Goal: Find specific page/section: Locate a particular part of the current website

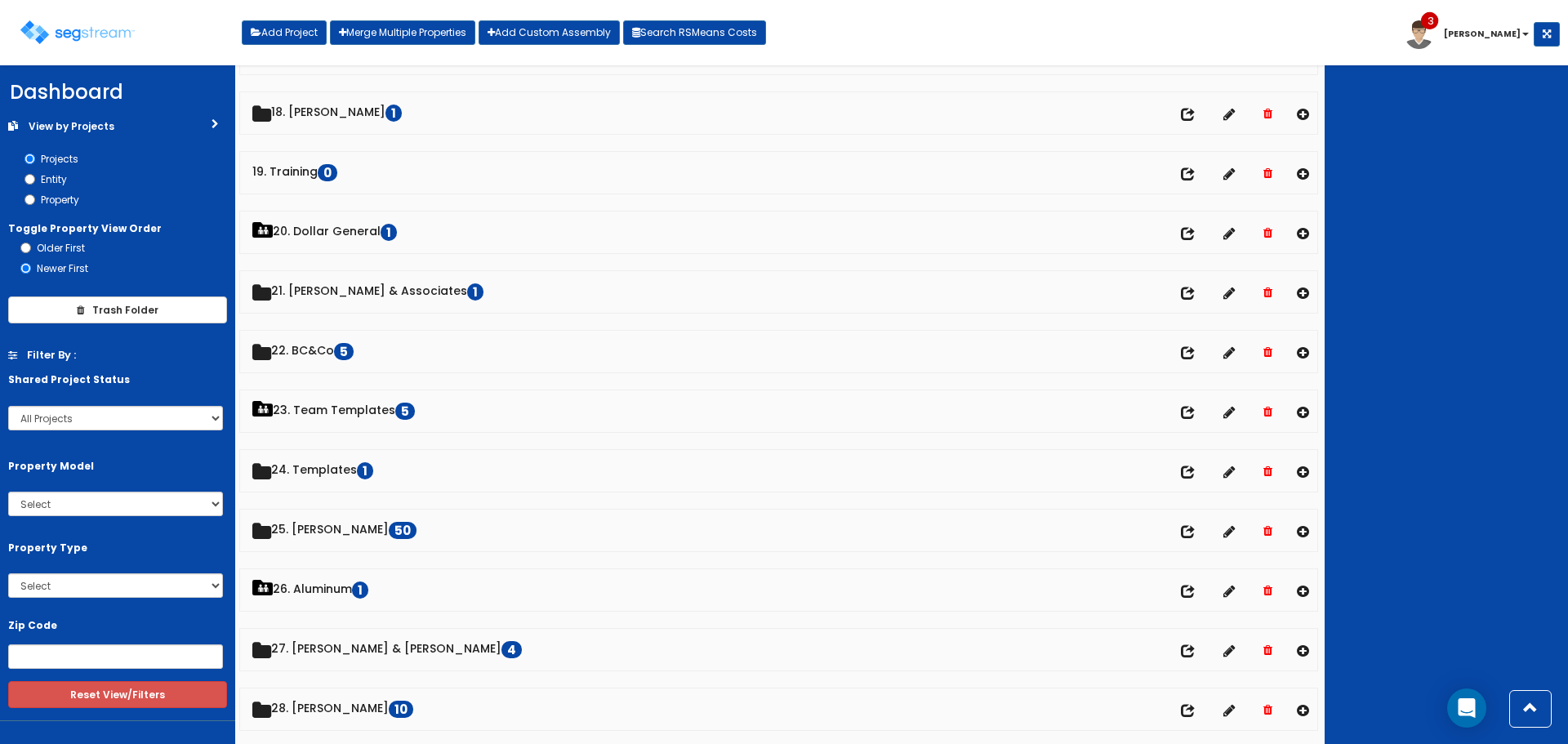
scroll to position [1142, 0]
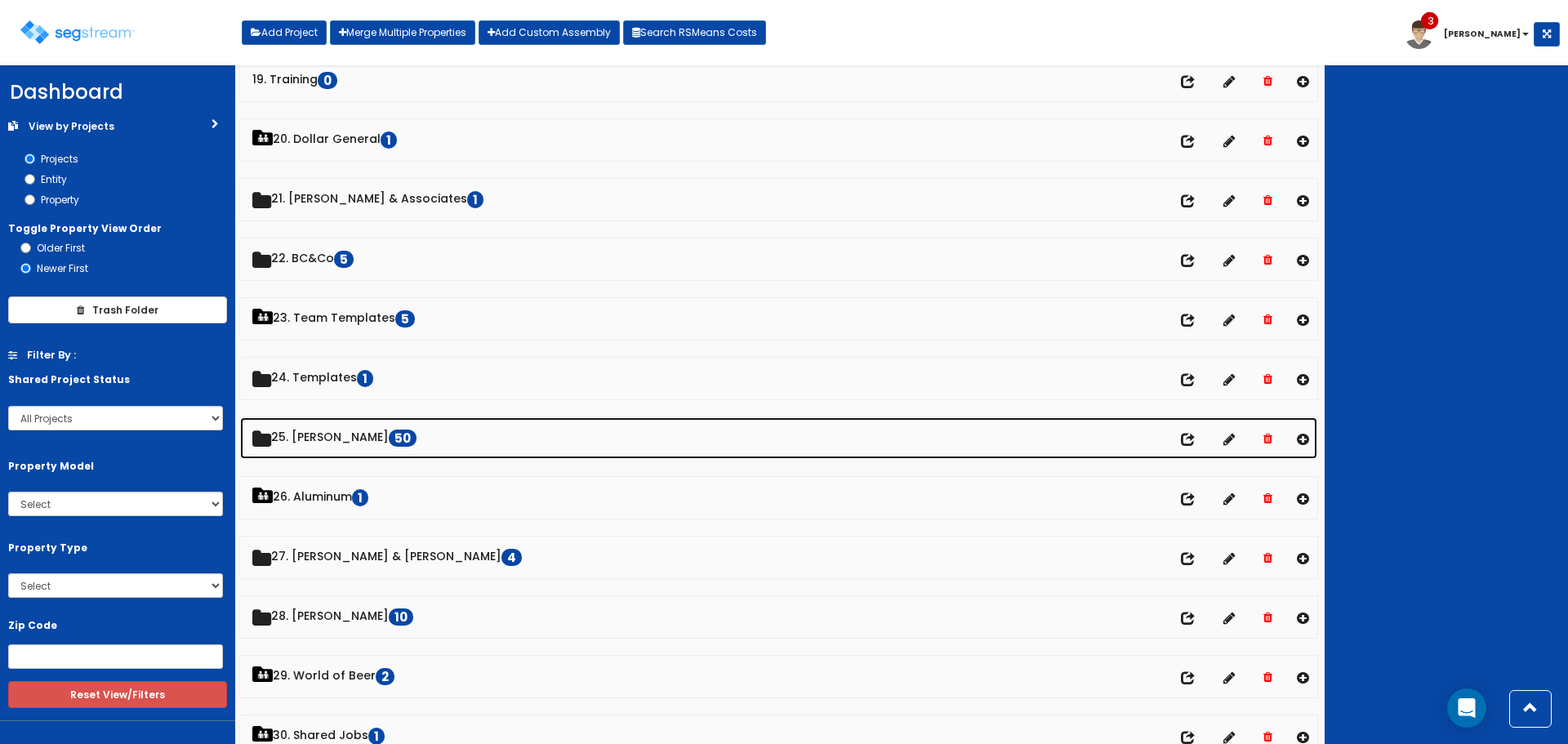
click at [338, 440] on link "25. Dawn Polin 50" at bounding box center [778, 439] width 1077 height 42
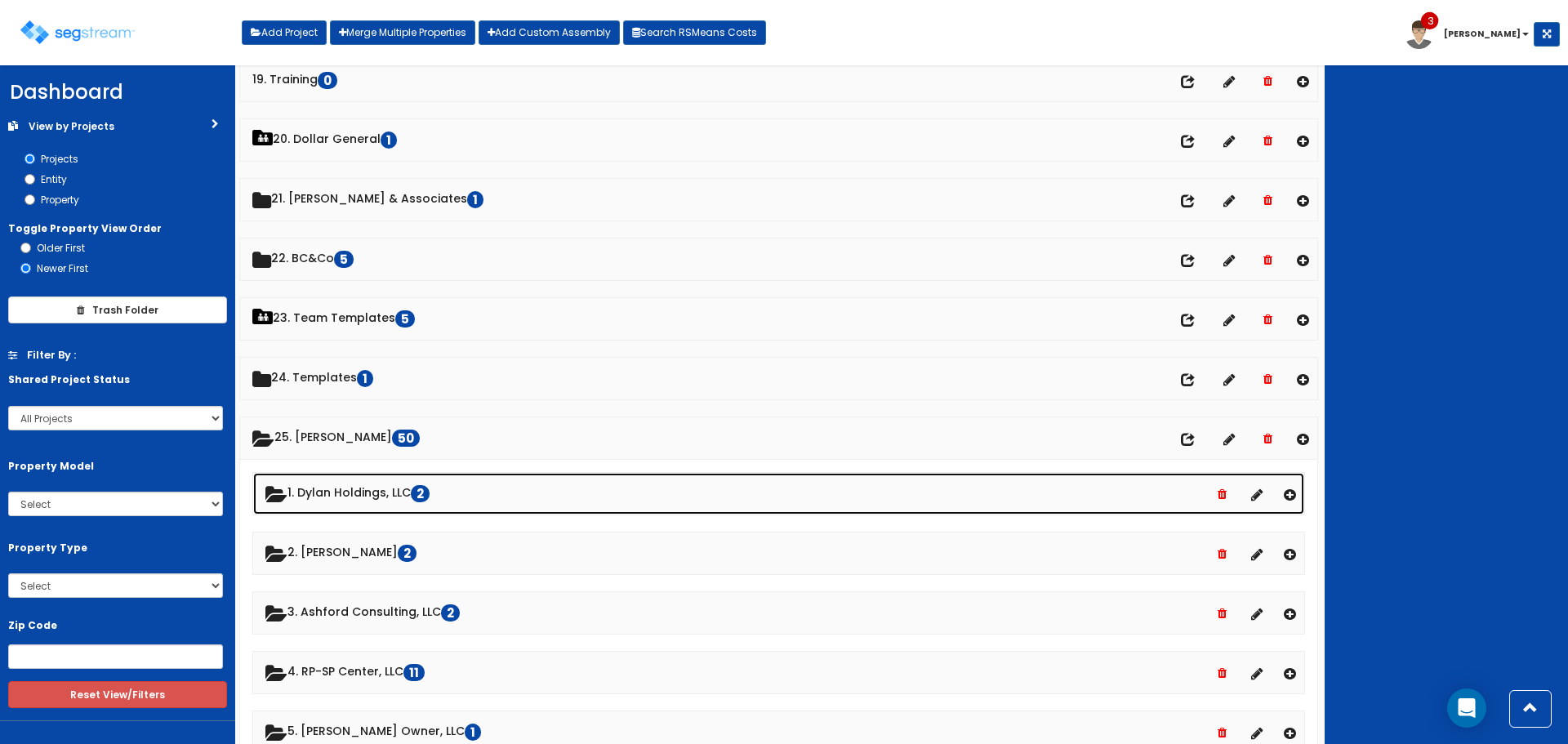
click at [347, 494] on link "1. Dylan Holdings, LLC 2" at bounding box center [779, 493] width 1051 height 42
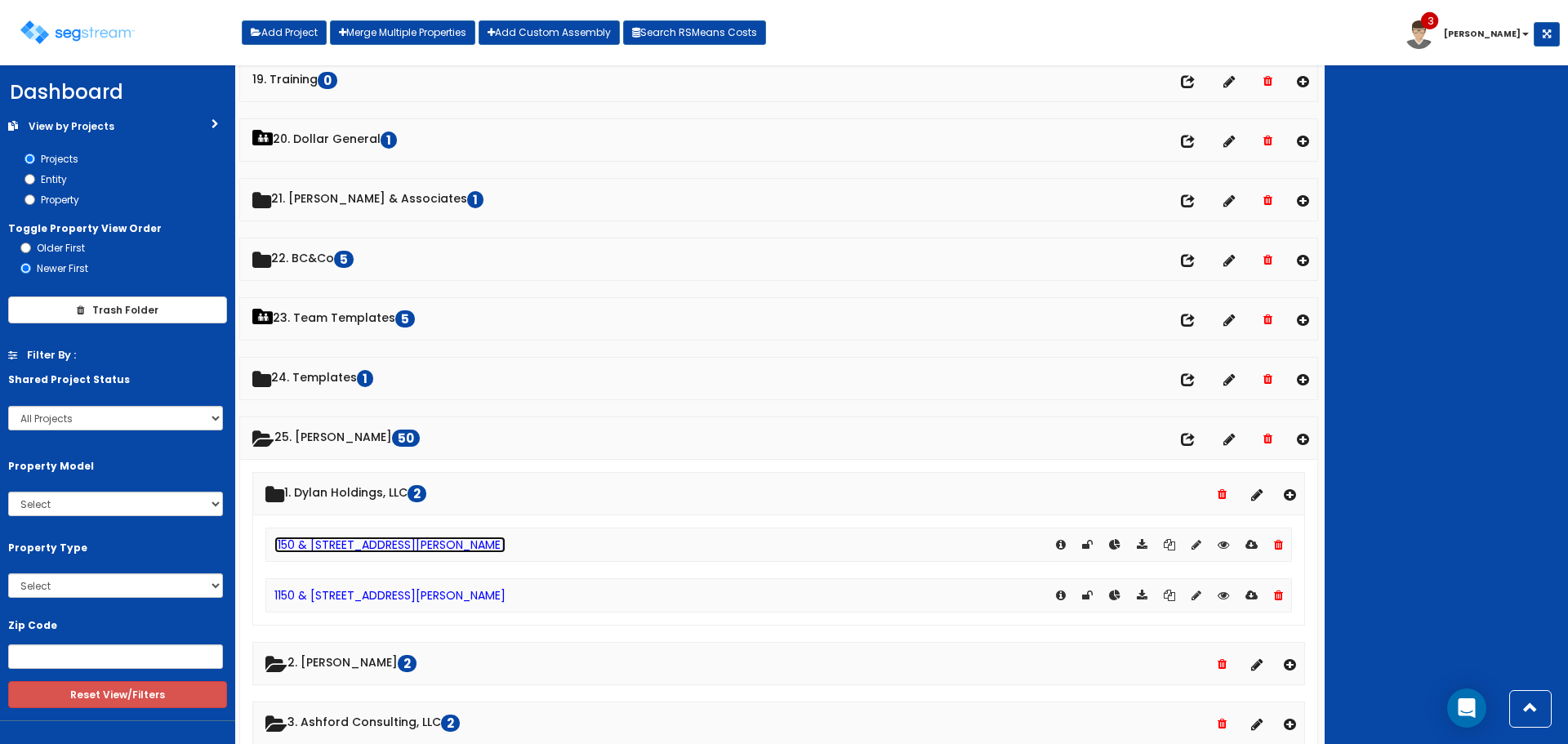
click at [364, 549] on link "1150 & [STREET_ADDRESS][PERSON_NAME]" at bounding box center [389, 544] width 231 height 16
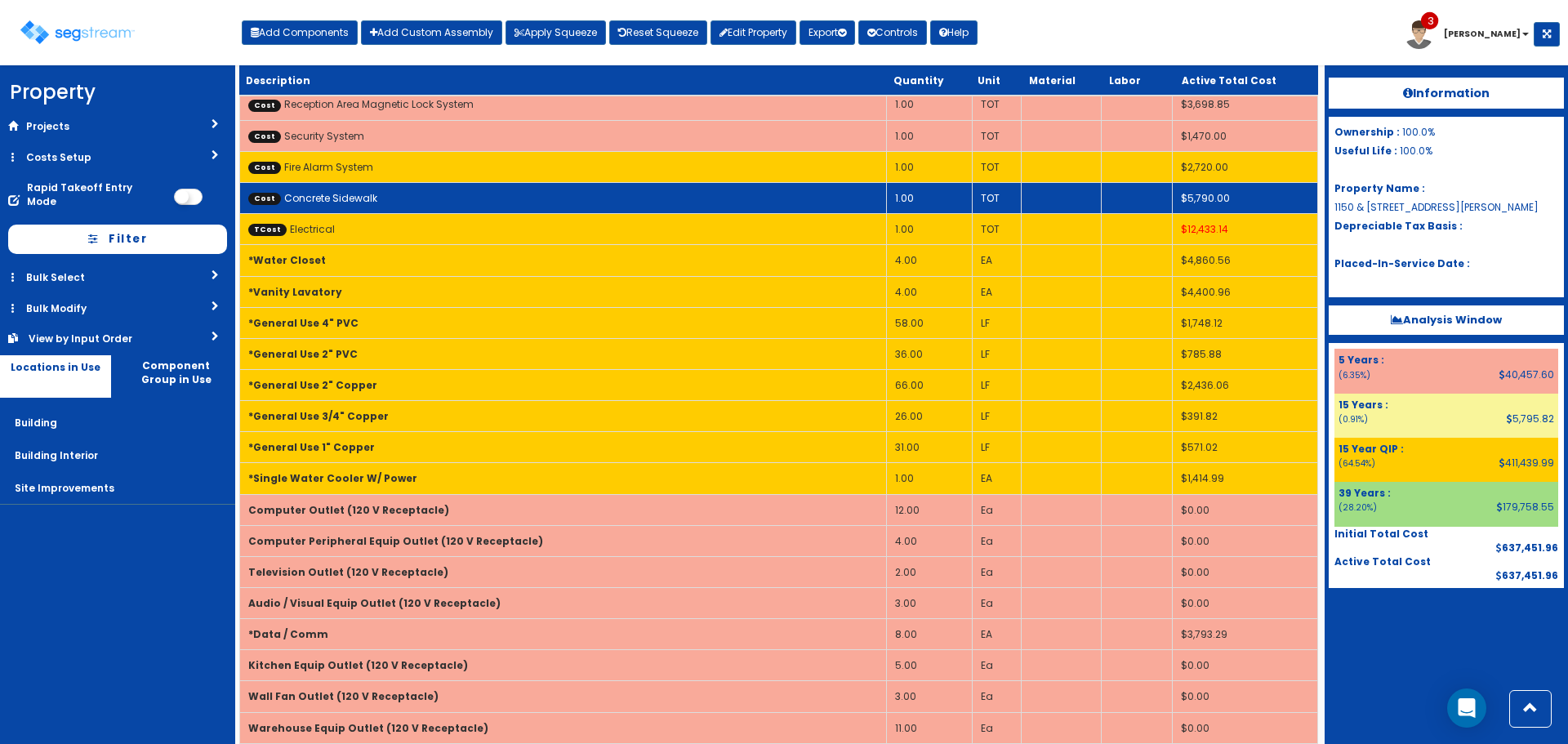
scroll to position [735, 0]
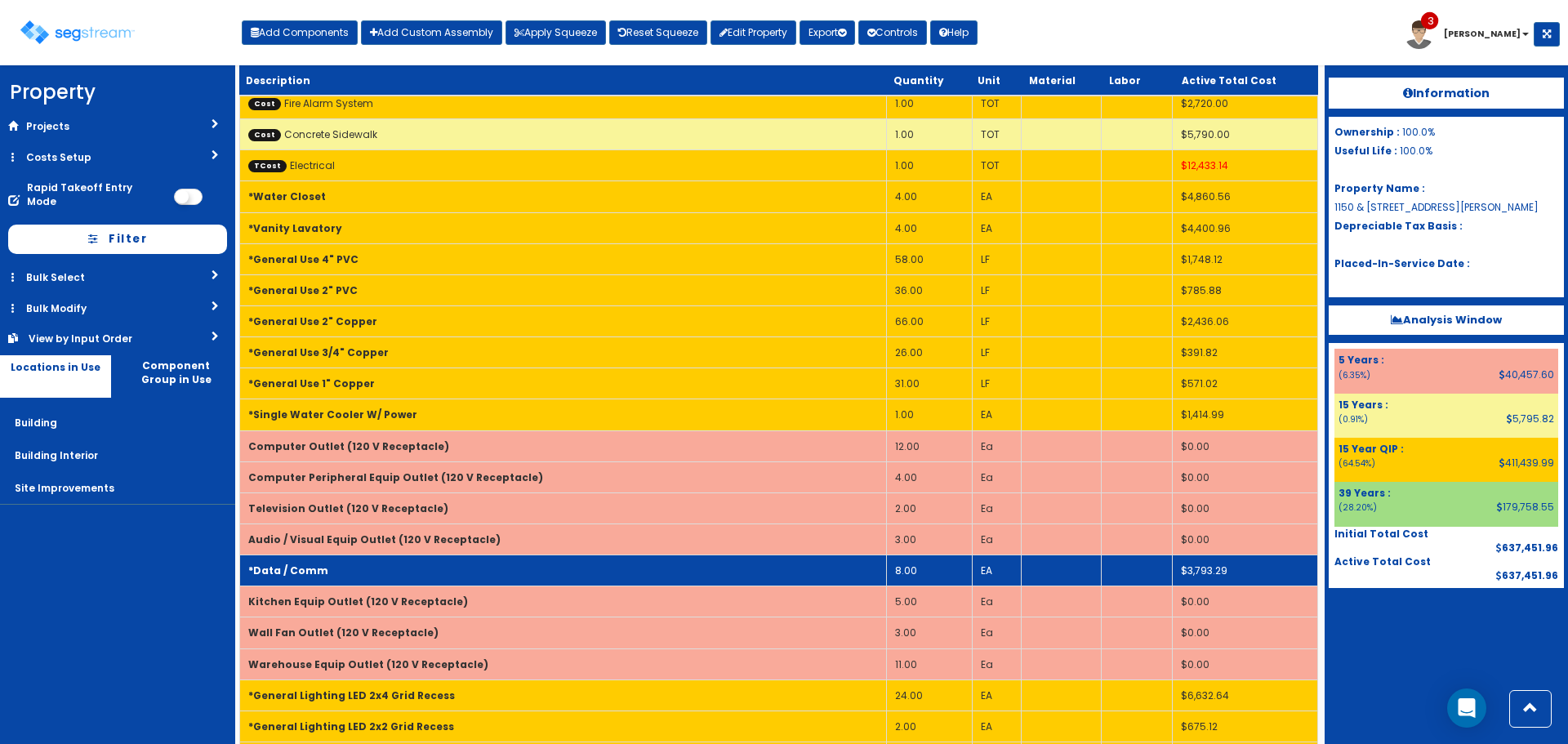
click at [532, 565] on td "*Data / Comm" at bounding box center [563, 571] width 647 height 31
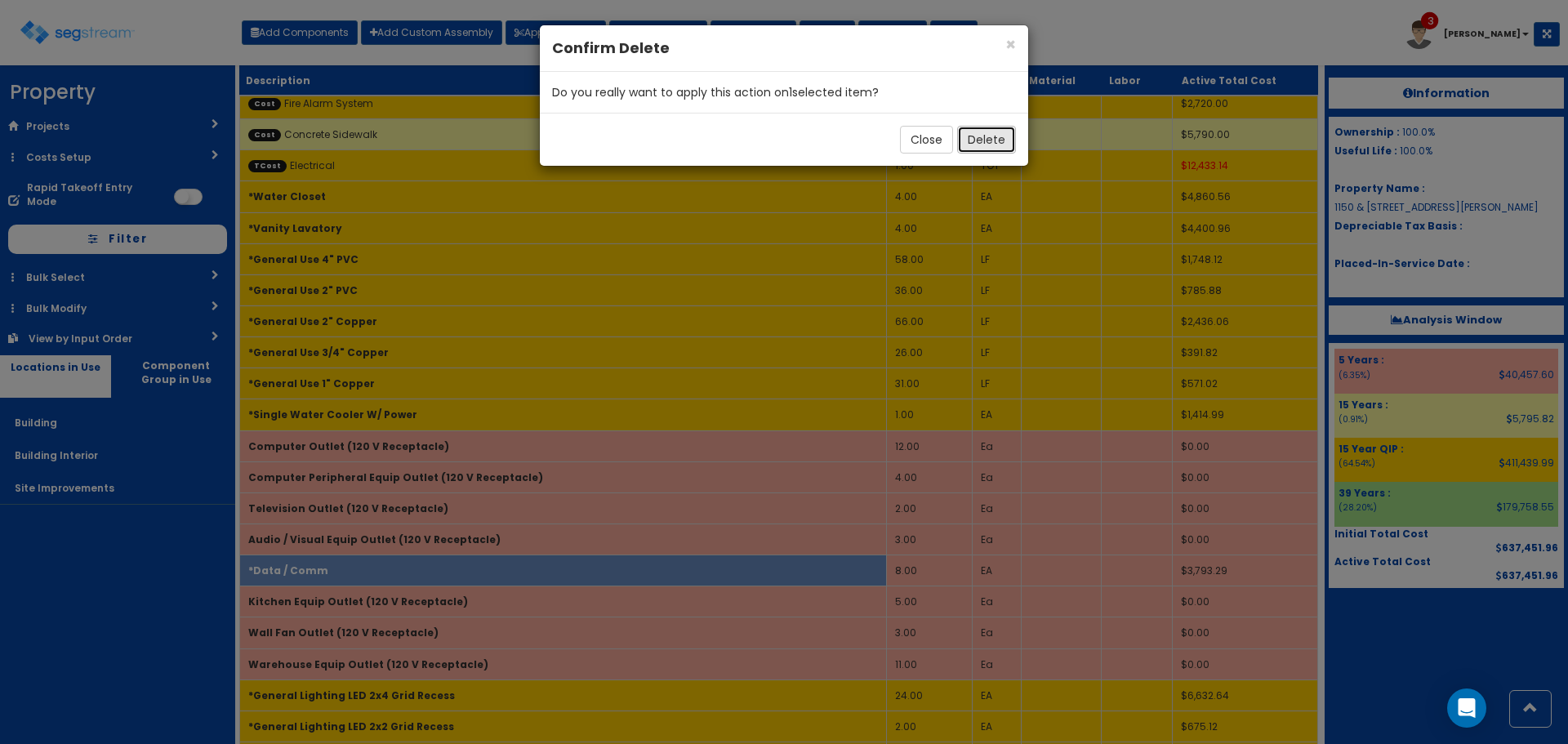
click at [994, 136] on button "Delete" at bounding box center [986, 140] width 58 height 27
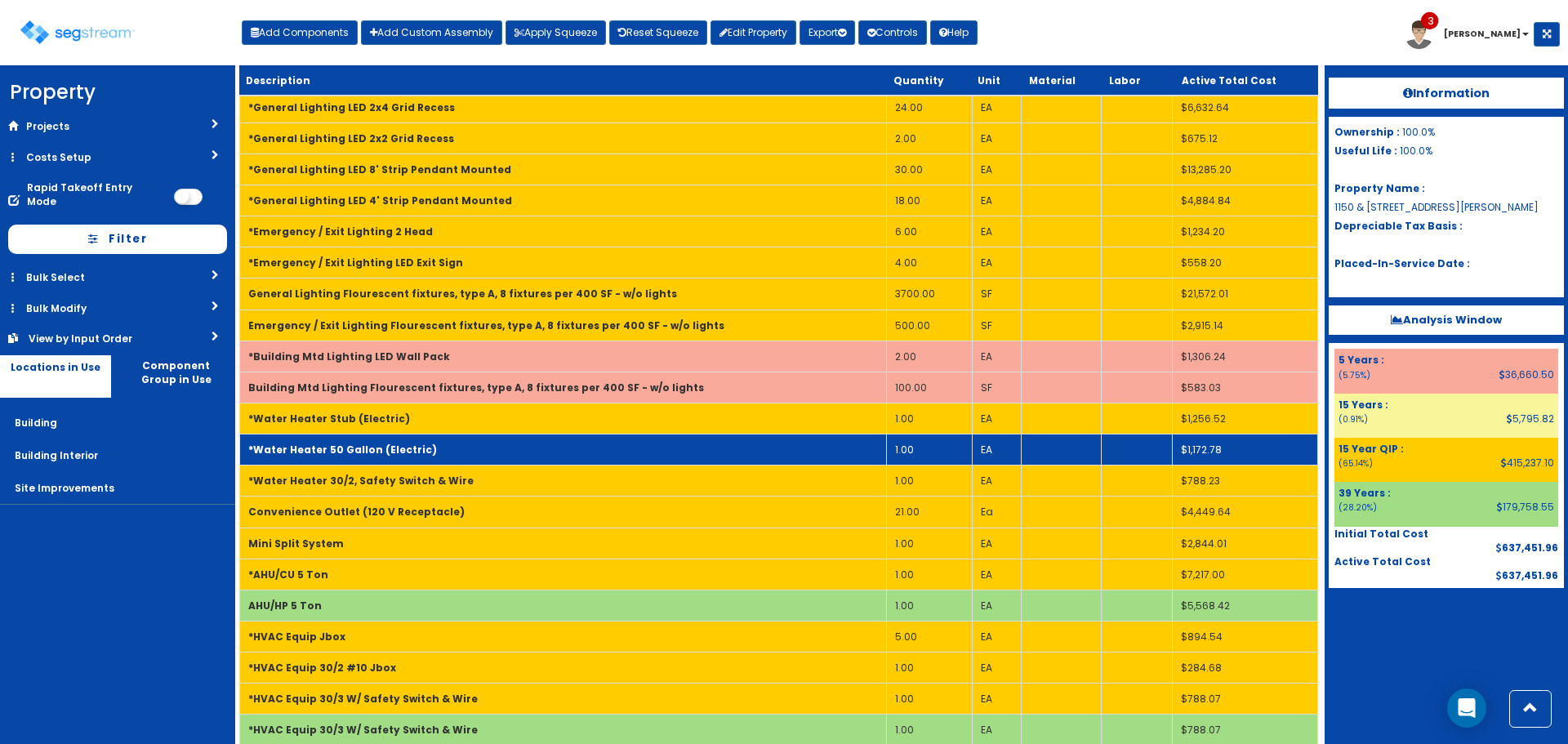
scroll to position [1341, 0]
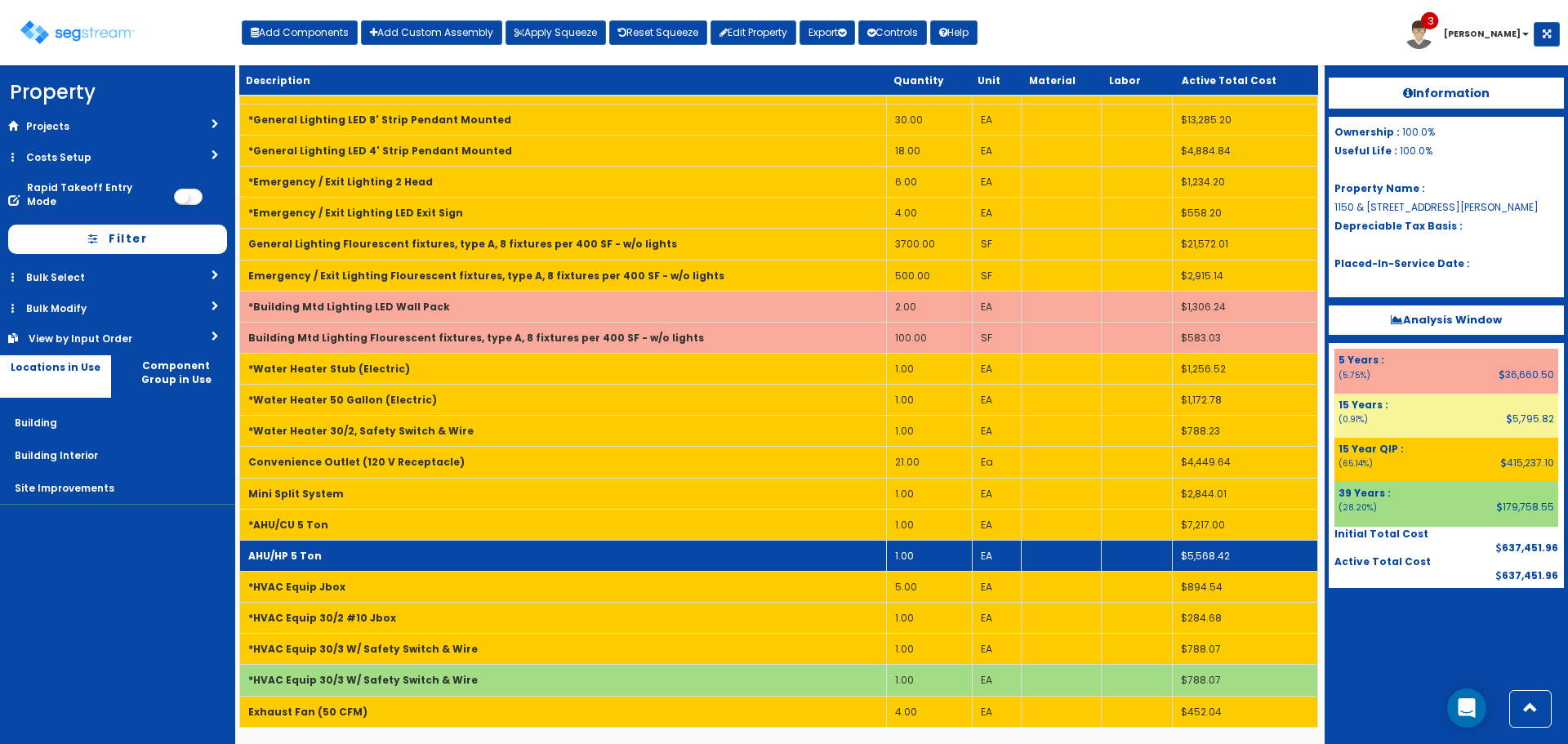
click at [597, 543] on td "AHU/HP 5 Ton" at bounding box center [563, 555] width 647 height 31
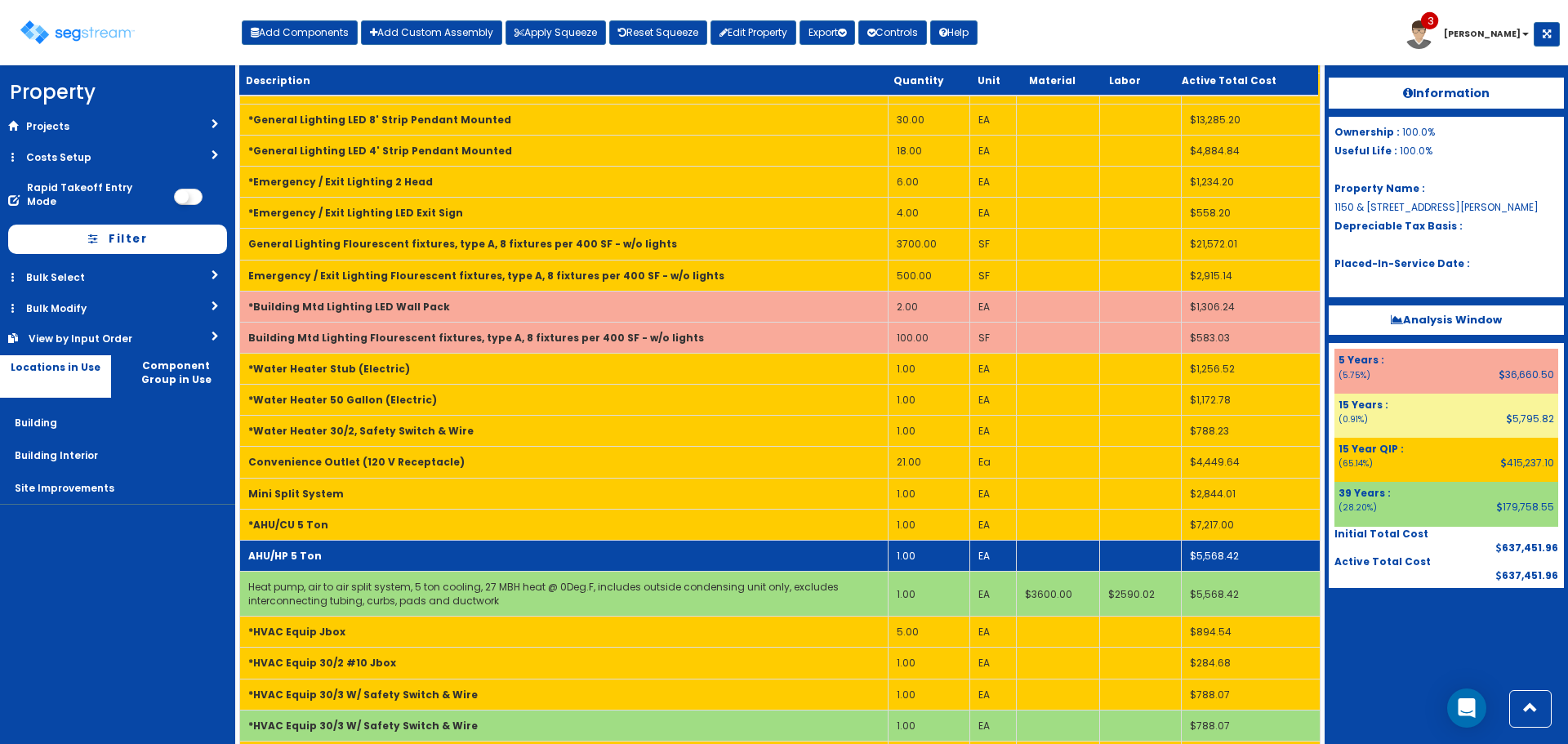
click at [591, 543] on td "AHU/HP 5 Ton" at bounding box center [564, 555] width 649 height 31
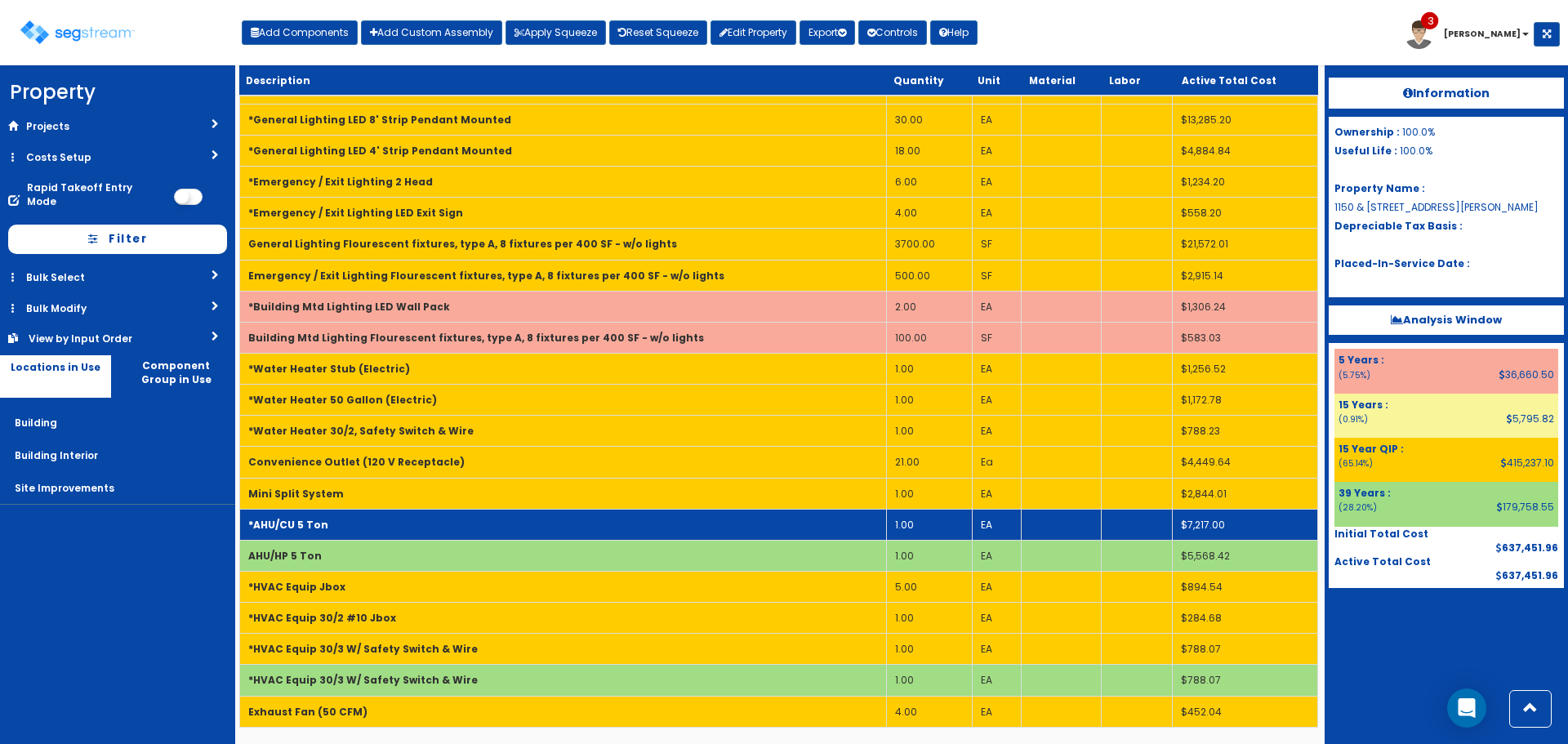
click at [593, 521] on td "*AHU/CU 5 Ton" at bounding box center [563, 524] width 647 height 31
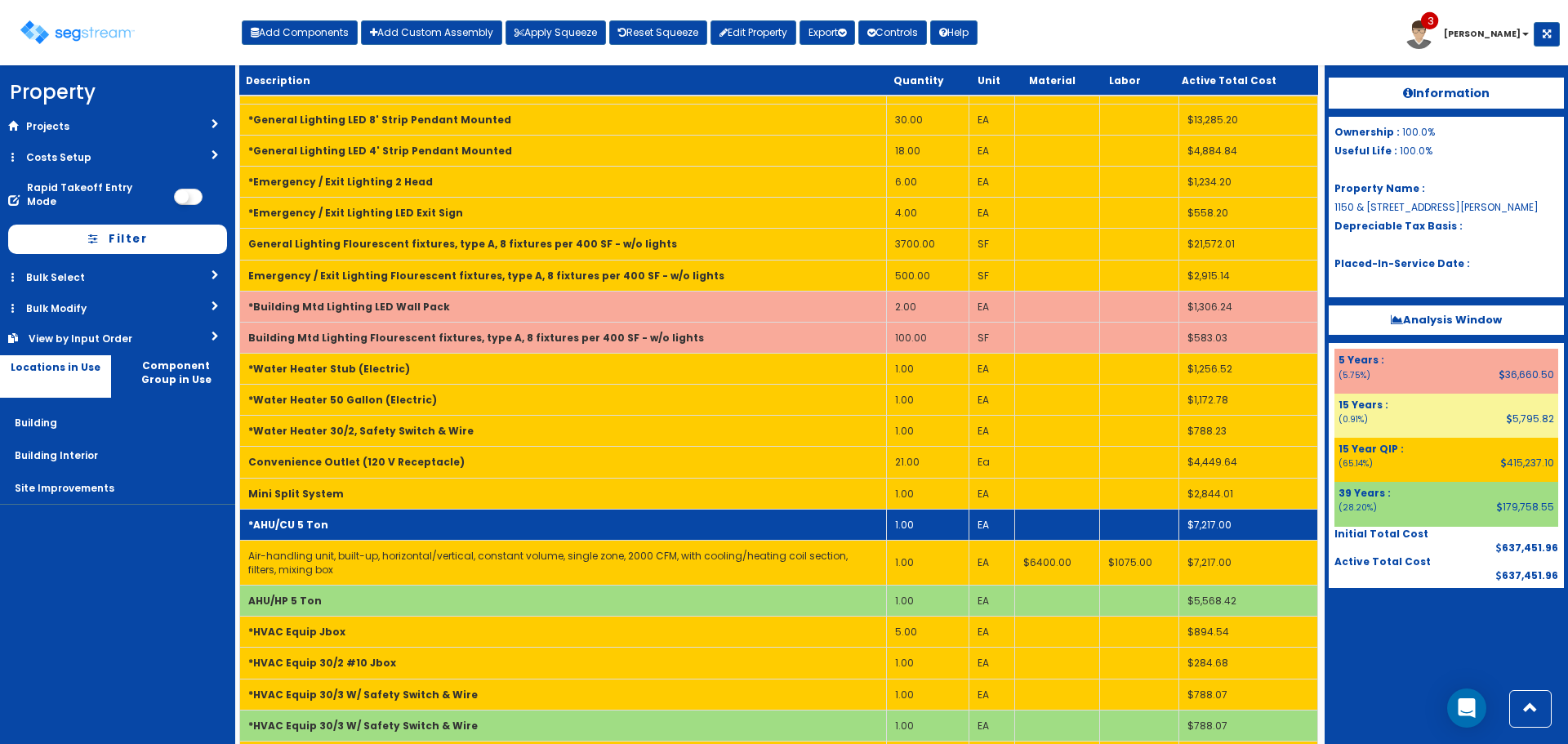
click at [593, 522] on td "*AHU/CU 5 Ton" at bounding box center [563, 524] width 647 height 31
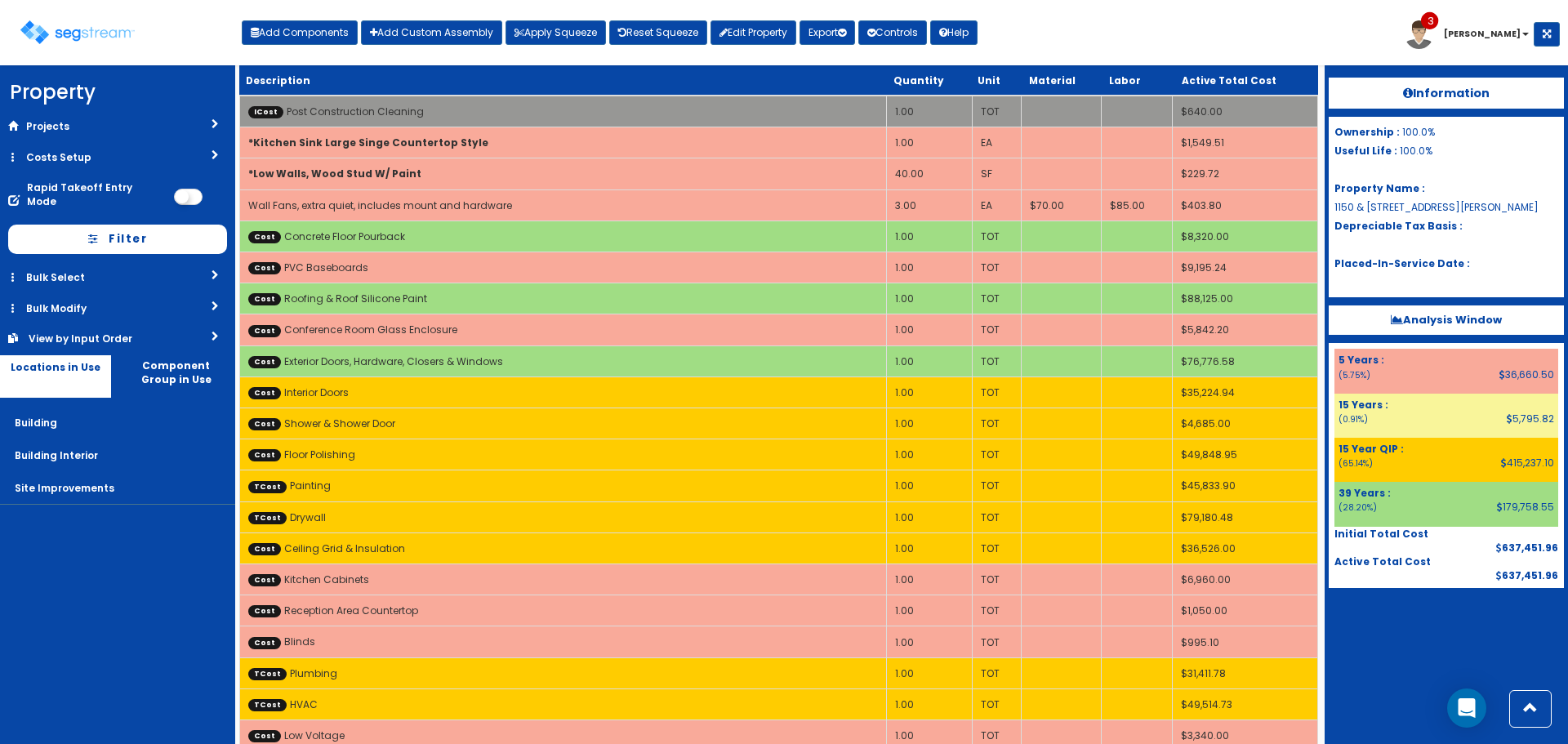
scroll to position [0, 0]
